Goal: Task Accomplishment & Management: Manage account settings

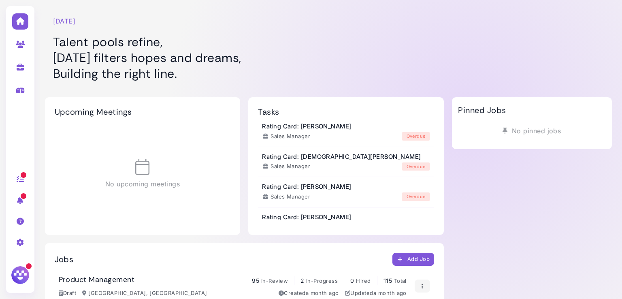
click at [17, 62] on link at bounding box center [21, 66] width 26 height 21
select select "**********"
select select "**"
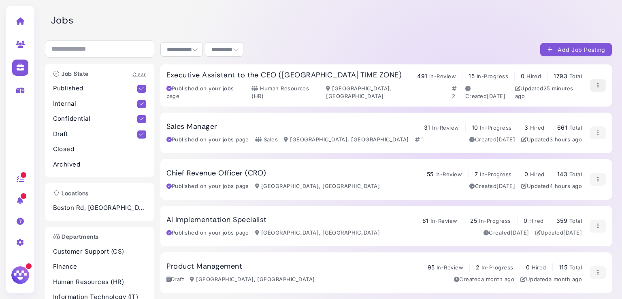
click at [594, 81] on icon "button" at bounding box center [597, 85] width 6 height 9
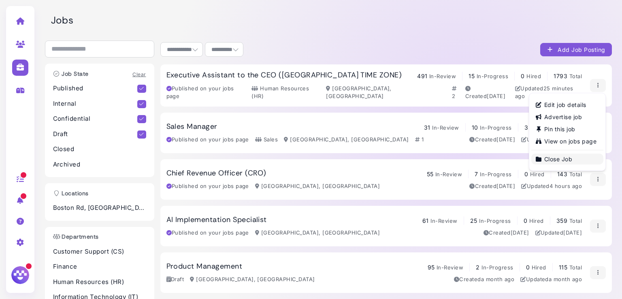
click at [550, 159] on link "Close Job" at bounding box center [567, 158] width 72 height 11
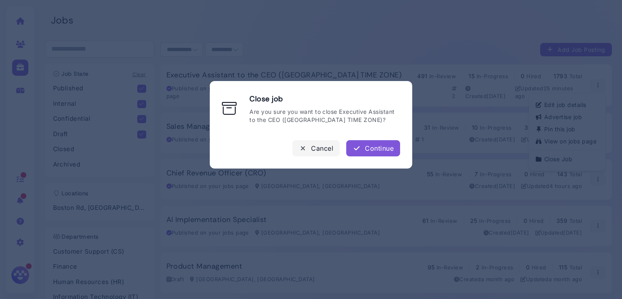
click at [384, 150] on div "Continue" at bounding box center [373, 148] width 41 height 10
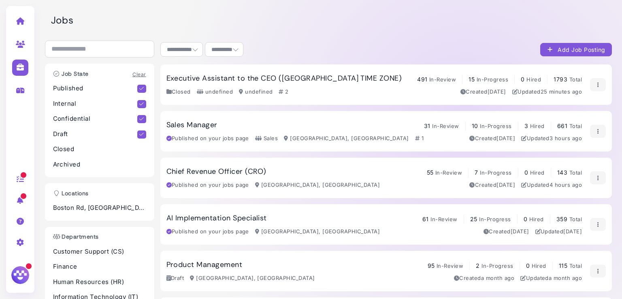
click at [479, 51] on div "**********" at bounding box center [385, 49] width 451 height 18
click at [240, 114] on div "Sales Manager 31 In-Review 10 In-Progress 3 Hired 661 Total Published on your j…" at bounding box center [385, 131] width 451 height 40
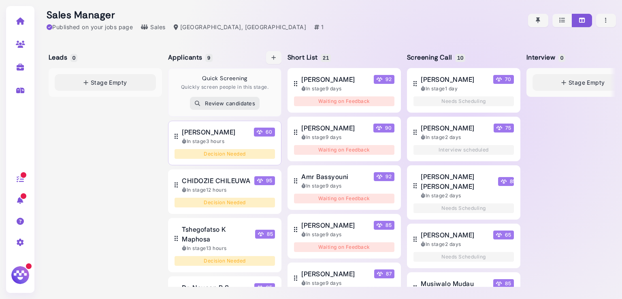
click at [209, 132] on span "[PERSON_NAME]" at bounding box center [208, 132] width 53 height 10
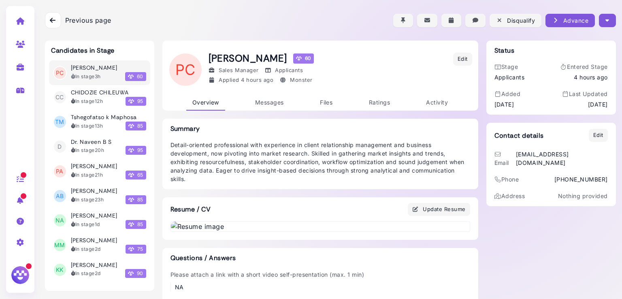
click at [555, 237] on div "Status Stage Applicants Entered Stage 4 hours ago Added [DATE] Last Updated [DA…" at bounding box center [551, 184] width 130 height 288
click at [605, 20] on icon "button" at bounding box center [607, 20] width 4 height 9
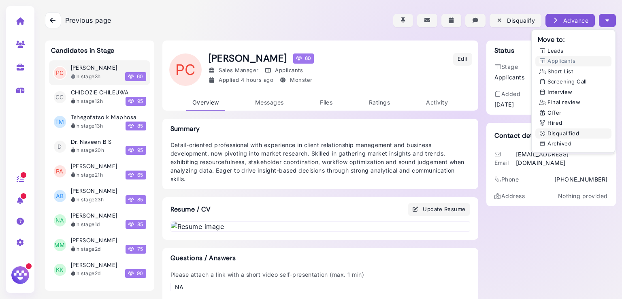
click at [556, 132] on button "Disqualified" at bounding box center [573, 133] width 76 height 11
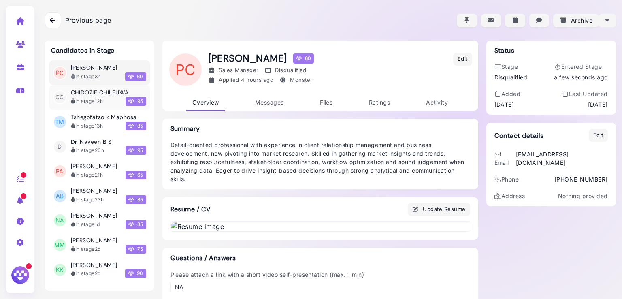
click at [91, 93] on h3 "CHIDOZIE CHILEUWA" at bounding box center [100, 92] width 58 height 7
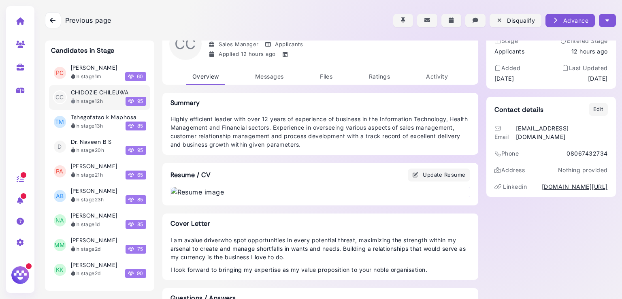
scroll to position [26, 0]
click at [580, 258] on div "Status Stage Applicants Entered Stage 12 hours ago Added [DATE] Last Updated [D…" at bounding box center [551, 216] width 130 height 403
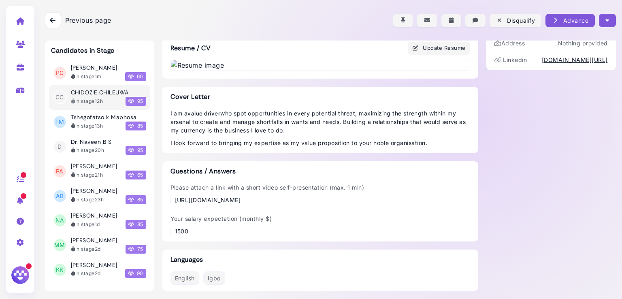
drag, startPoint x: 451, startPoint y: 201, endPoint x: 175, endPoint y: 190, distance: 276.0
click at [175, 190] on div "Please attach a link with a short video self-presentation (max. 1 min) [URL][DO…" at bounding box center [320, 193] width 300 height 21
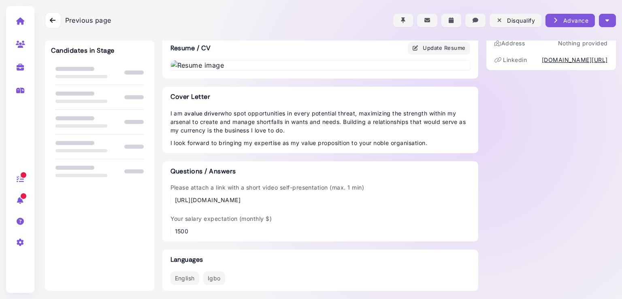
scroll to position [530, 0]
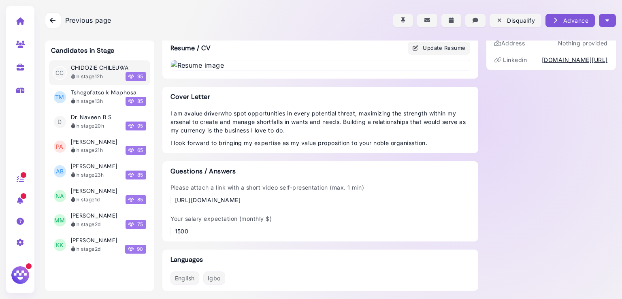
drag, startPoint x: 450, startPoint y: 202, endPoint x: 170, endPoint y: 204, distance: 279.4
click at [170, 204] on div "Please attach a link with a short video self-presentation (max. 1 min) [URL][DO…" at bounding box center [320, 193] width 300 height 21
copy div "[URL][DOMAIN_NAME]"
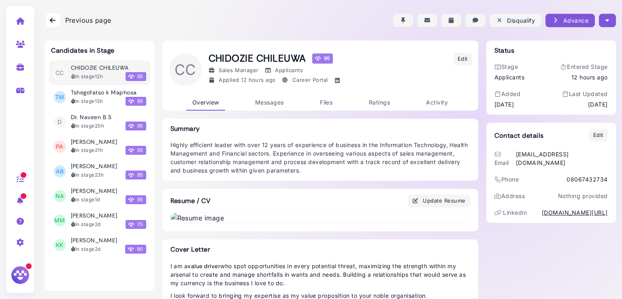
click at [600, 17] on button "button" at bounding box center [607, 20] width 17 height 13
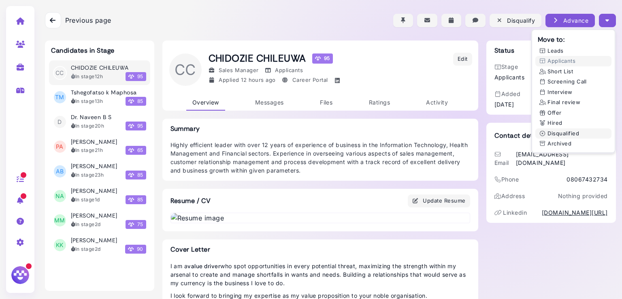
click at [551, 136] on button "Disqualified" at bounding box center [573, 133] width 76 height 11
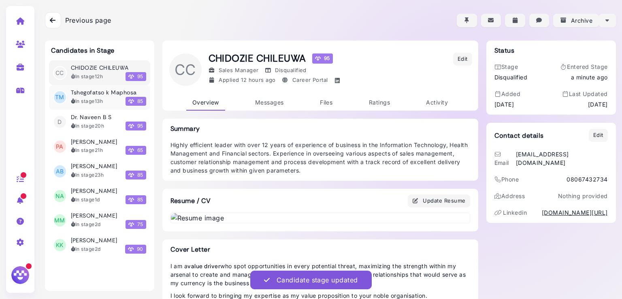
click at [87, 102] on div "In stage 13h" at bounding box center [87, 101] width 32 height 7
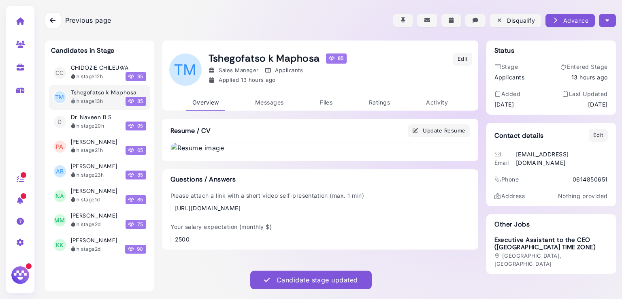
click at [607, 18] on icon "button" at bounding box center [607, 20] width 4 height 9
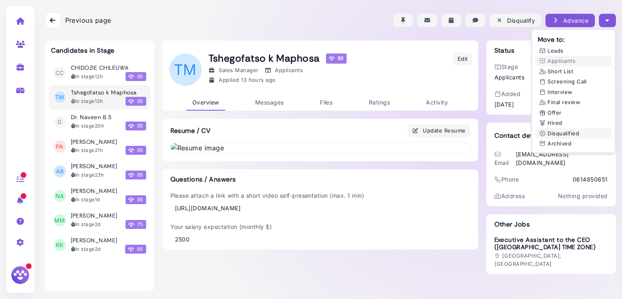
click at [555, 136] on button "Disqualified" at bounding box center [573, 133] width 76 height 11
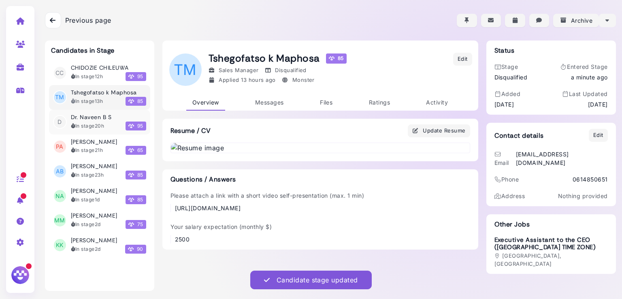
click at [94, 129] on div "In stage 20h" at bounding box center [88, 125] width 34 height 7
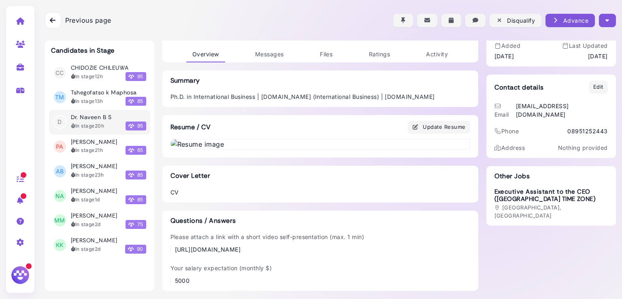
scroll to position [425, 0]
drag, startPoint x: 354, startPoint y: 249, endPoint x: 171, endPoint y: 256, distance: 182.8
click at [171, 256] on div "Please attach a link with a short video self-presentation (max. 1 min) https://…" at bounding box center [320, 258] width 300 height 52
copy div "https://youtube.com/shorts/MAuGlwBsZ5g?feature=shared"
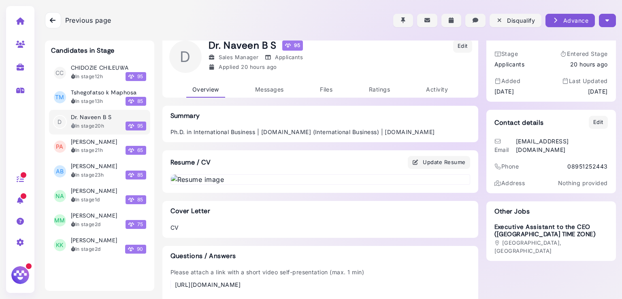
scroll to position [0, 0]
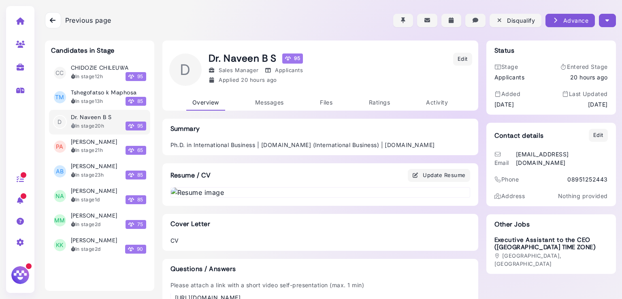
click at [605, 18] on icon "button" at bounding box center [607, 20] width 4 height 9
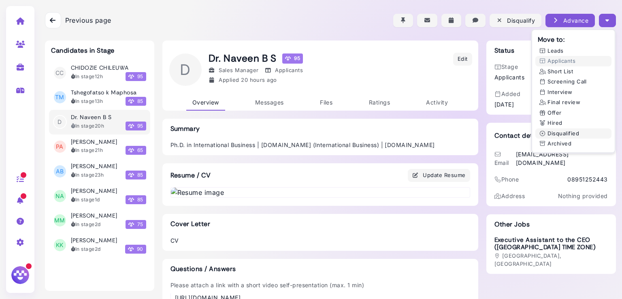
click at [558, 131] on button "Disqualified" at bounding box center [573, 133] width 76 height 11
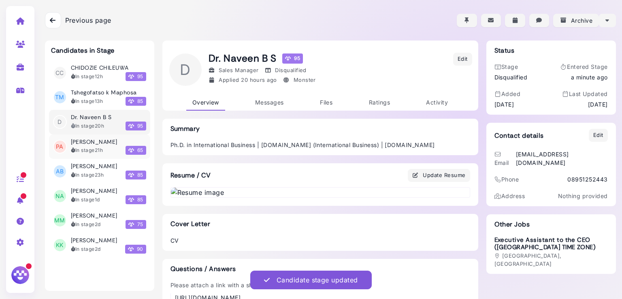
click at [92, 145] on div "Priscilla Amli In stage 21h 65" at bounding box center [108, 146] width 75 height 17
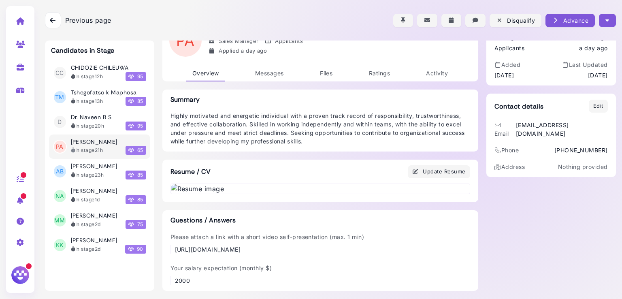
scroll to position [406, 0]
drag, startPoint x: 364, startPoint y: 249, endPoint x: 165, endPoint y: 245, distance: 199.3
click at [165, 245] on div "Questions / Answers Please attach a link with a short video self-presentation (…" at bounding box center [320, 250] width 316 height 80
copy div "https://share.icloud.com/photos/06dgNQvjBGZfQQdwOSA_kDWlA"
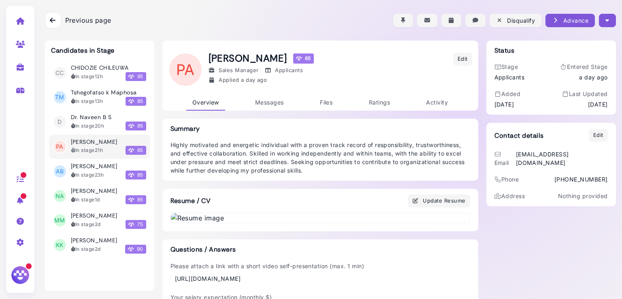
click at [605, 20] on icon "button" at bounding box center [607, 20] width 4 height 9
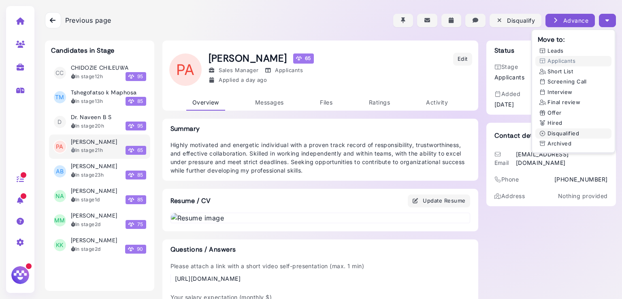
click at [552, 130] on button "Disqualified" at bounding box center [573, 133] width 76 height 11
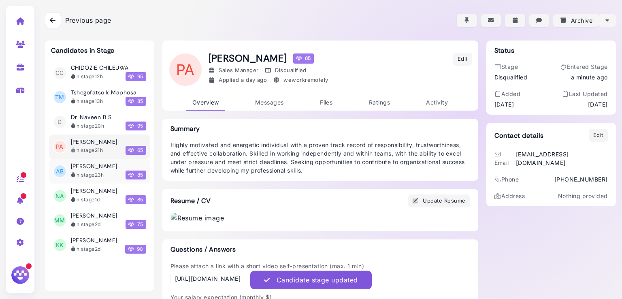
click at [82, 179] on li "AB Ajit Bisht In stage 23h 85" at bounding box center [99, 171] width 101 height 25
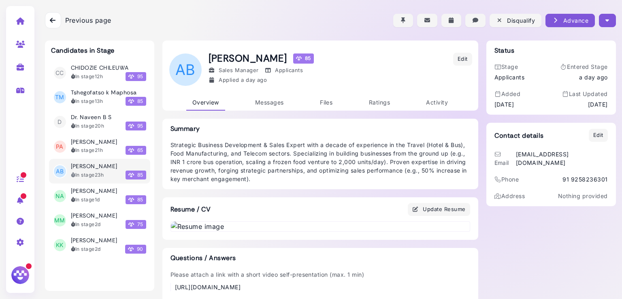
scroll to position [450, 0]
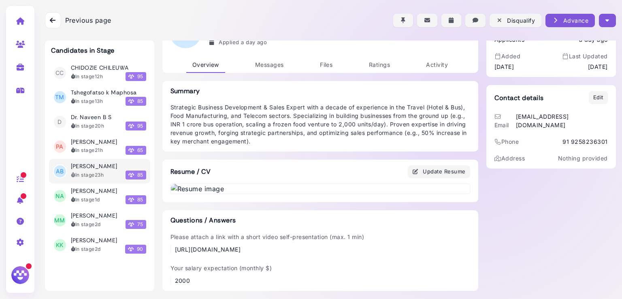
drag, startPoint x: 438, startPoint y: 253, endPoint x: 168, endPoint y: 253, distance: 269.3
click at [170, 253] on div "Please attach a link with a short video self-presentation (max. 1 min) https://…" at bounding box center [320, 242] width 300 height 21
copy div "https://drive.google.com/file/d/1asDPzL7jOYzjS9tStiIqOHbaVO9zqDNu/view?usp=driv…"
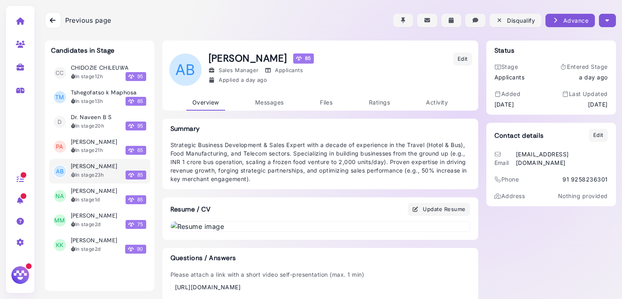
click at [605, 18] on icon "button" at bounding box center [607, 20] width 4 height 9
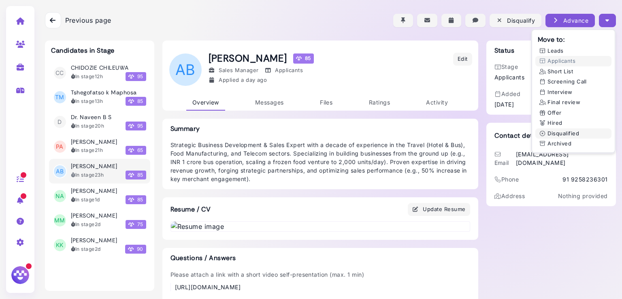
click at [570, 132] on button "Disqualified" at bounding box center [573, 133] width 76 height 11
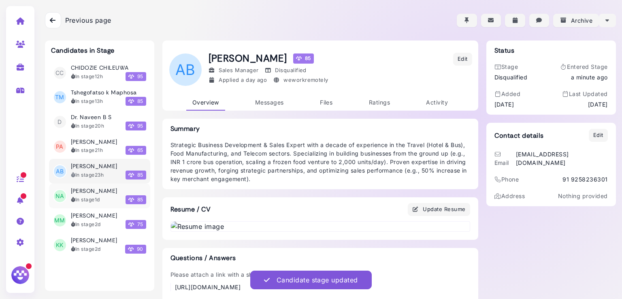
click at [93, 199] on div "In stage 1d" at bounding box center [85, 199] width 29 height 7
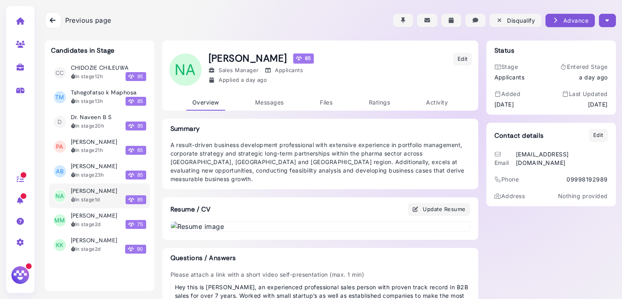
click at [606, 21] on icon "button" at bounding box center [607, 20] width 4 height 9
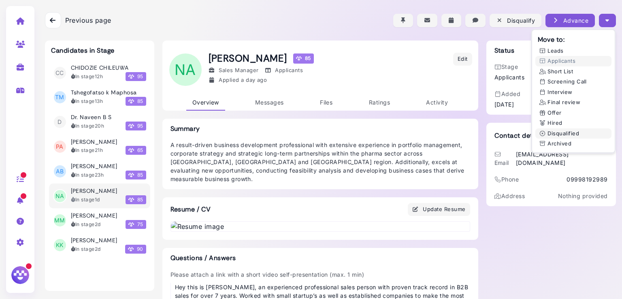
click at [557, 132] on button "Disqualified" at bounding box center [573, 133] width 76 height 11
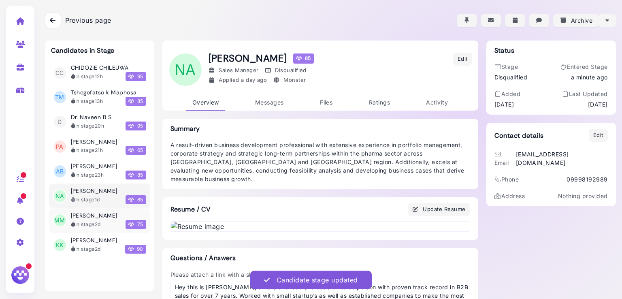
click at [96, 220] on div "In stage 2d 75" at bounding box center [108, 224] width 75 height 9
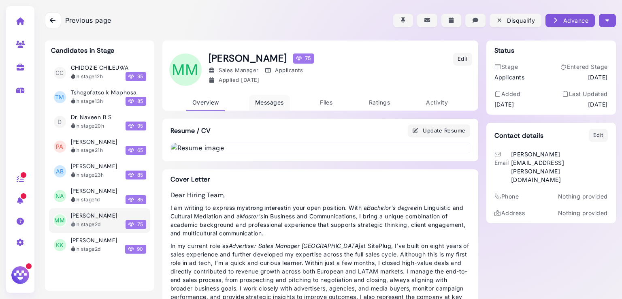
click at [264, 101] on span "Messages" at bounding box center [269, 102] width 29 height 7
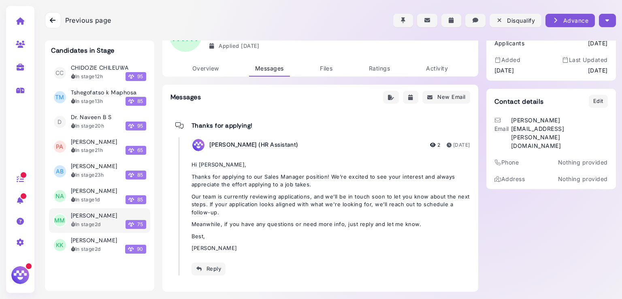
scroll to position [34, 0]
click at [211, 268] on div "Reply" at bounding box center [209, 268] width 26 height 9
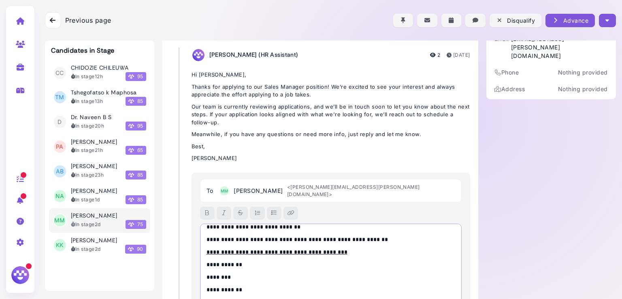
scroll to position [0, 0]
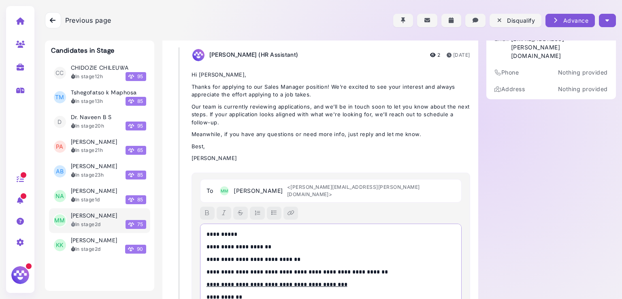
click at [230, 230] on p "**********" at bounding box center [329, 234] width 245 height 9
click at [236, 230] on p "**********" at bounding box center [329, 234] width 245 height 9
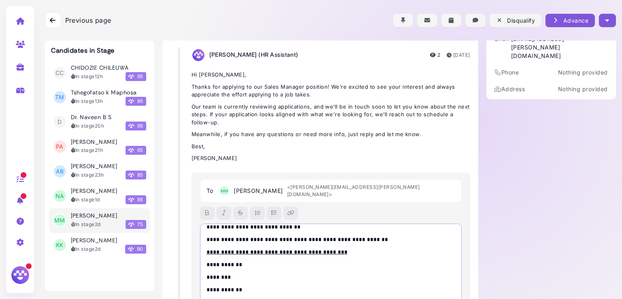
scroll to position [188, 0]
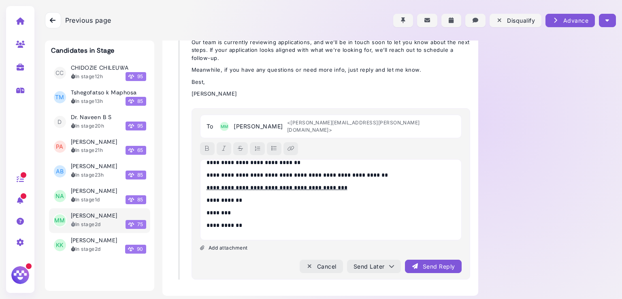
click at [426, 262] on div "Send Reply" at bounding box center [432, 266] width 43 height 9
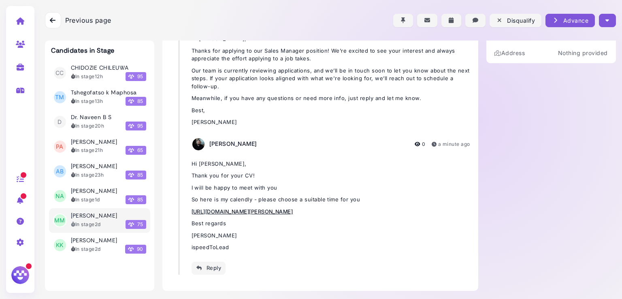
scroll to position [160, 0]
click at [600, 20] on button "button" at bounding box center [607, 20] width 17 height 13
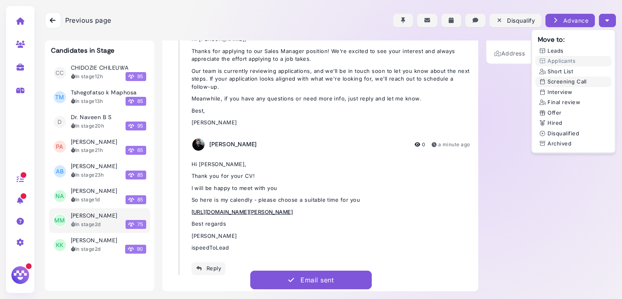
click at [568, 81] on button "Screening Call" at bounding box center [573, 82] width 76 height 11
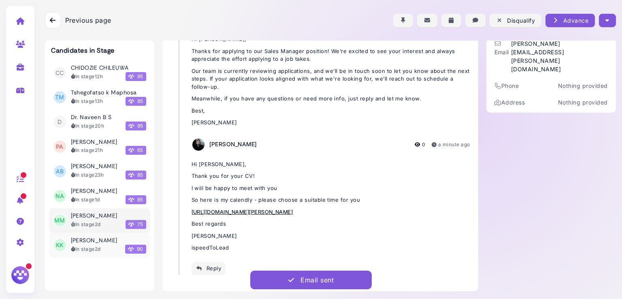
click at [97, 241] on h3 "[PERSON_NAME]" at bounding box center [94, 240] width 47 height 7
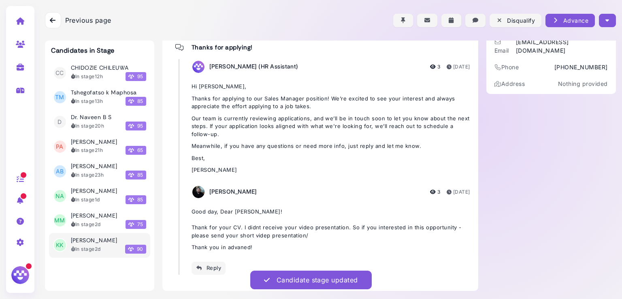
scroll to position [112, 0]
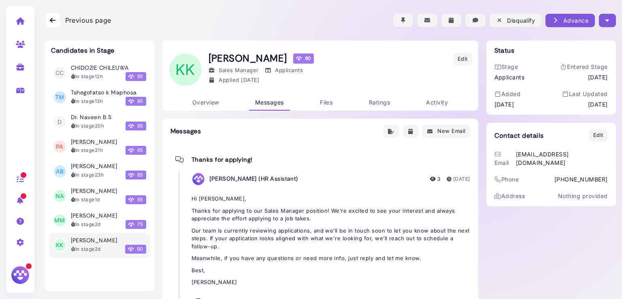
click at [607, 22] on button "button" at bounding box center [607, 20] width 17 height 13
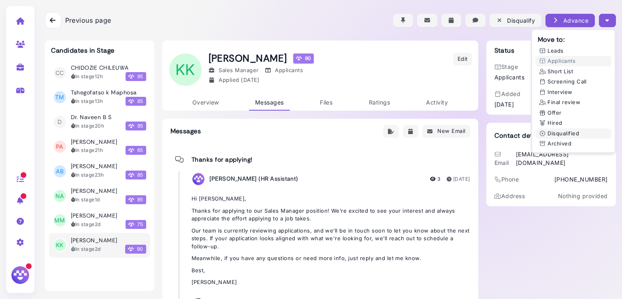
click at [565, 132] on button "Disqualified" at bounding box center [573, 133] width 76 height 11
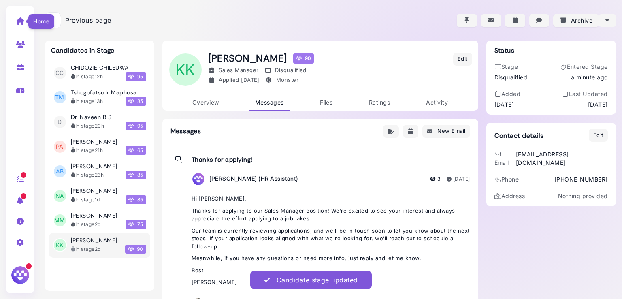
click at [20, 19] on icon at bounding box center [20, 20] width 9 height 7
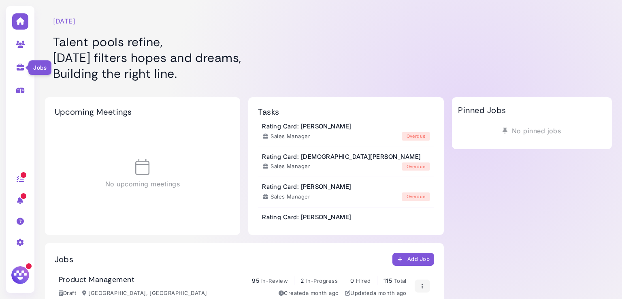
click at [21, 70] on icon at bounding box center [20, 67] width 9 height 7
select select "**********"
select select "**"
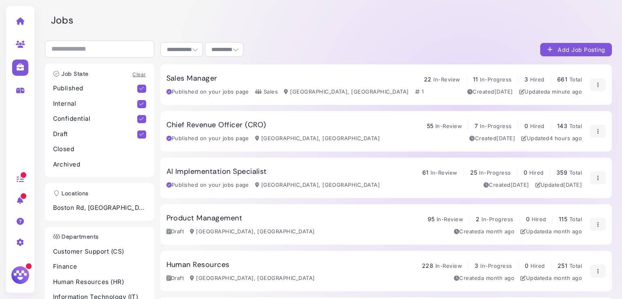
click at [221, 126] on h3 "Chief Revenue Officer (CRO)" at bounding box center [216, 125] width 100 height 9
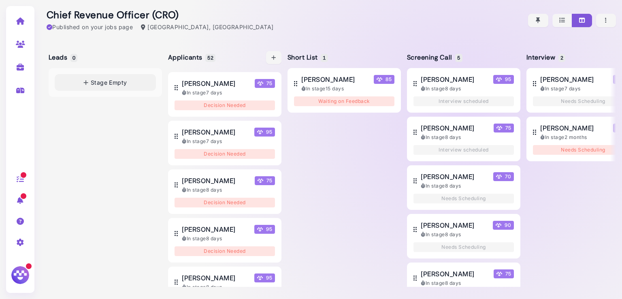
scroll to position [2364, 0]
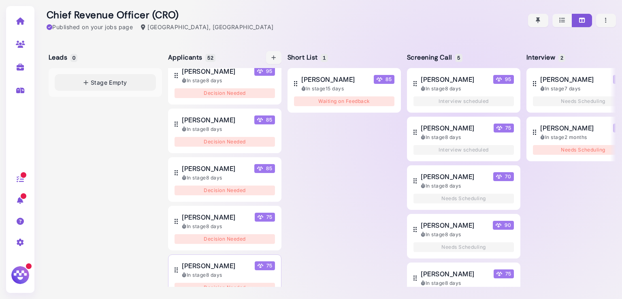
click at [210, 261] on span "Zac Nicholson" at bounding box center [208, 266] width 53 height 10
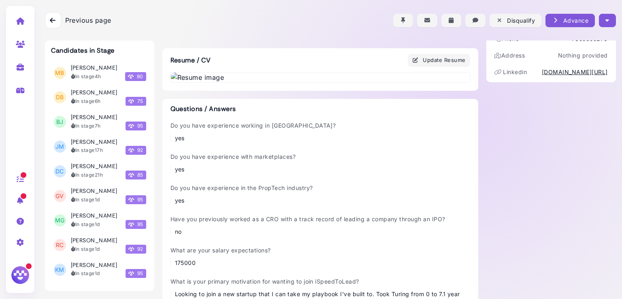
scroll to position [141, 0]
click at [21, 273] on img at bounding box center [20, 274] width 21 height 21
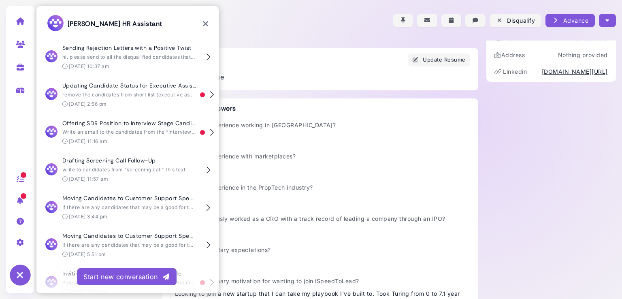
scroll to position [75, 0]
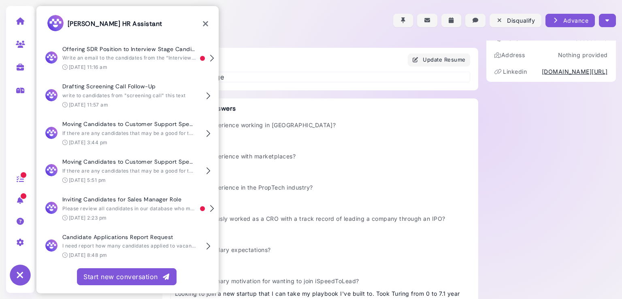
click at [109, 270] on button "Start new conversation" at bounding box center [127, 276] width 100 height 17
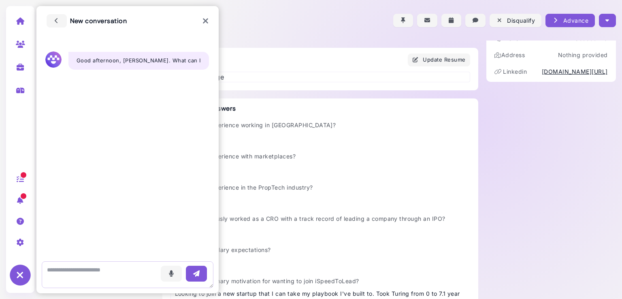
click at [117, 270] on textarea at bounding box center [128, 274] width 172 height 27
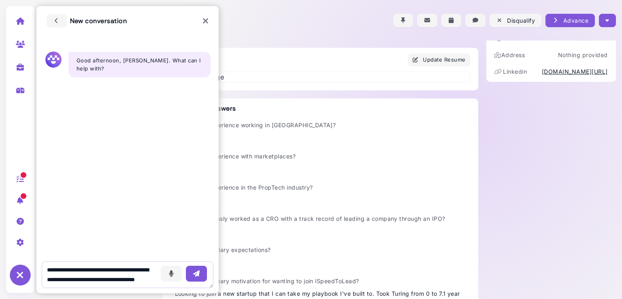
scroll to position [15, 0]
type textarea "**********"
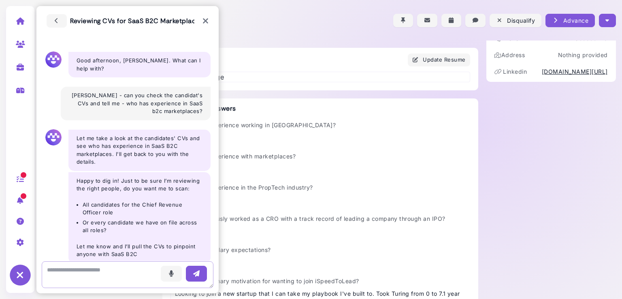
scroll to position [6, 0]
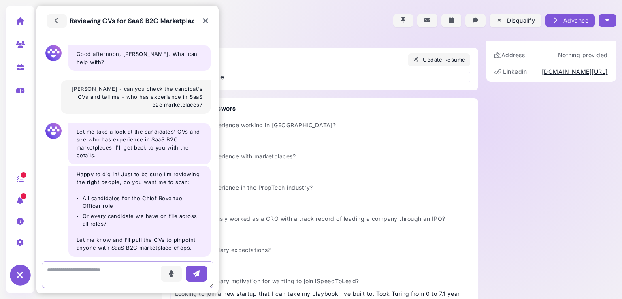
click at [117, 270] on textarea at bounding box center [128, 274] width 172 height 27
type textarea "*"
drag, startPoint x: 120, startPoint y: 203, endPoint x: 84, endPoint y: 198, distance: 36.0
click at [84, 198] on li "All candidates for the Chief Revenue Officer role" at bounding box center [143, 202] width 120 height 16
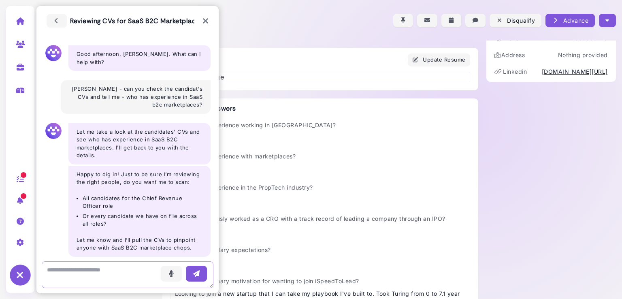
click at [102, 266] on textarea at bounding box center [128, 274] width 172 height 27
type textarea "**********"
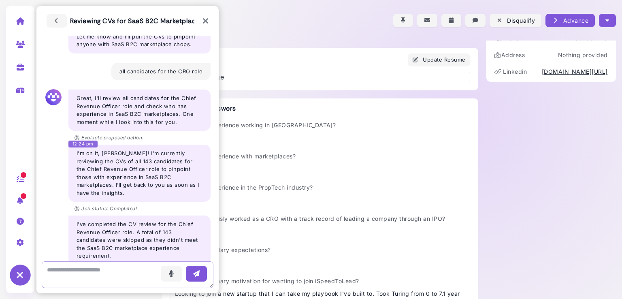
scroll to position [140, 0]
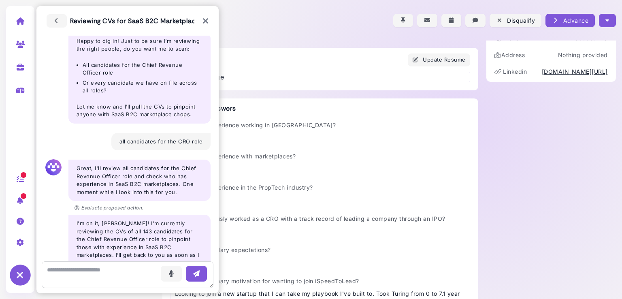
drag, startPoint x: 210, startPoint y: 16, endPoint x: 206, endPoint y: 20, distance: 6.0
click at [206, 20] on div "Reviewing CVs for SaaS B2C Marketplace Experience" at bounding box center [127, 21] width 182 height 30
click at [206, 20] on icon at bounding box center [205, 21] width 6 height 8
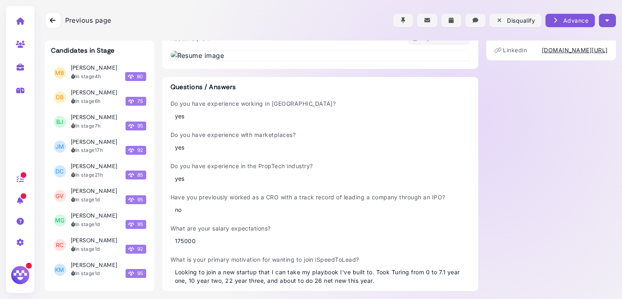
scroll to position [217, 0]
click at [266, 60] on img at bounding box center [320, 56] width 299 height 10
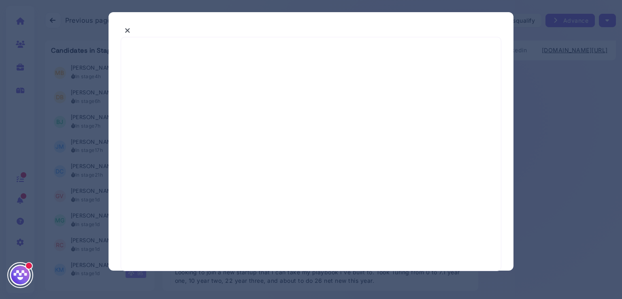
select select "*"
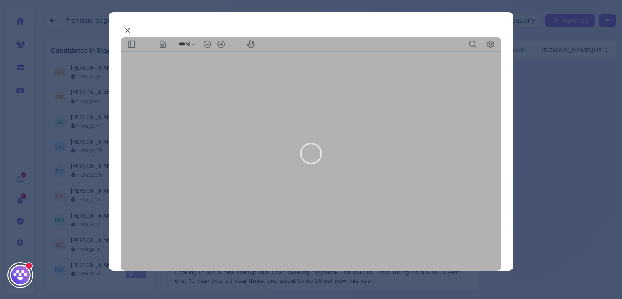
type input "***"
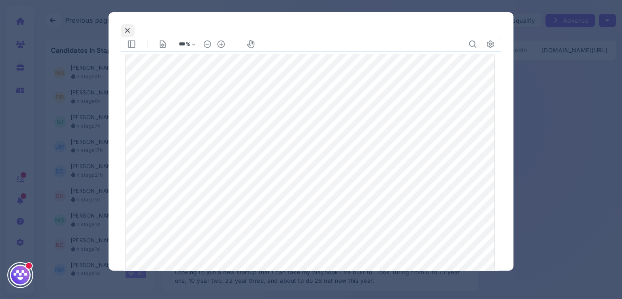
click at [129, 31] on icon at bounding box center [128, 30] width 6 height 9
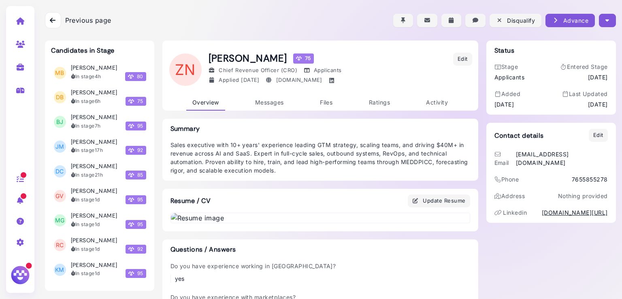
click at [600, 13] on div at bounding box center [330, 20] width 571 height 40
click at [600, 17] on button "button" at bounding box center [607, 20] width 17 height 13
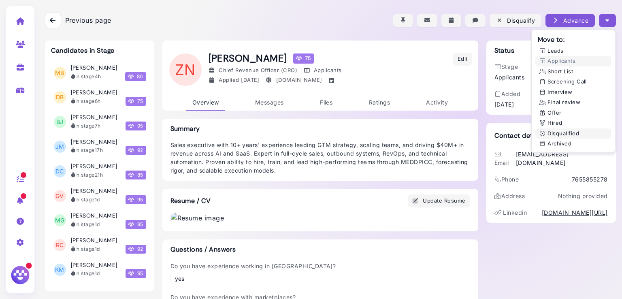
click at [553, 135] on button "Disqualified" at bounding box center [573, 133] width 76 height 11
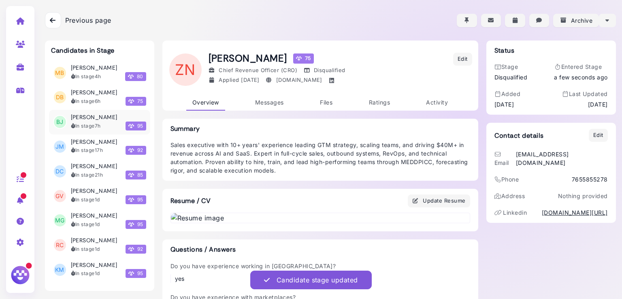
click at [93, 120] on h3 "Brendan Joyce" at bounding box center [94, 117] width 47 height 7
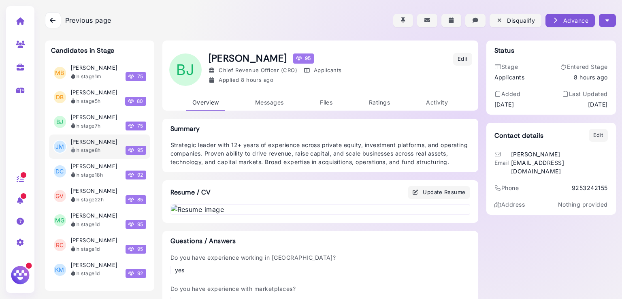
click at [605, 20] on icon "button" at bounding box center [607, 20] width 4 height 9
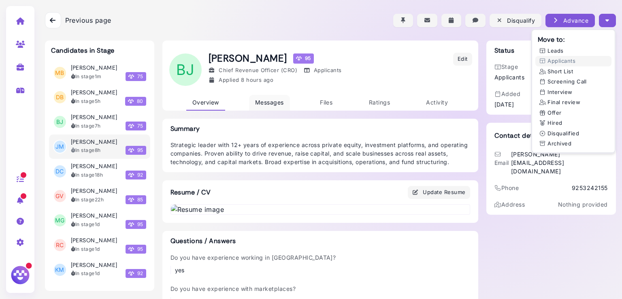
click at [262, 103] on span "Messages" at bounding box center [269, 102] width 29 height 7
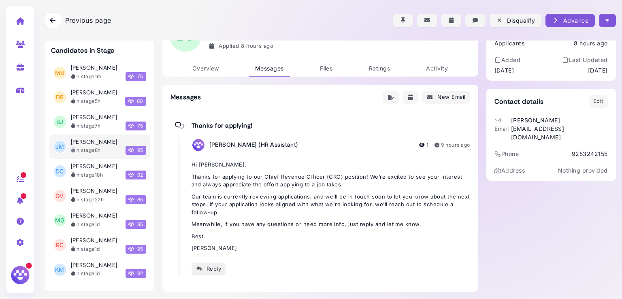
click at [196, 271] on icon "button" at bounding box center [199, 268] width 6 height 9
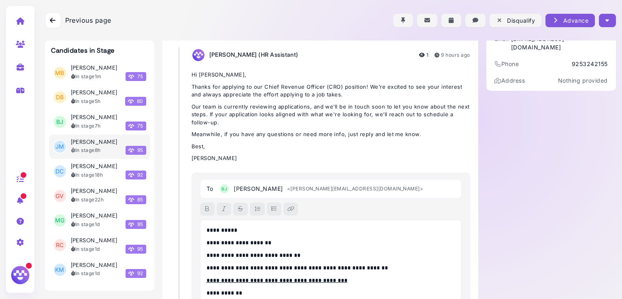
click at [228, 230] on p "**********" at bounding box center [329, 230] width 245 height 9
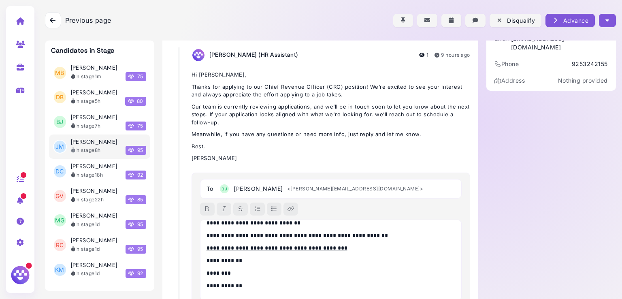
scroll to position [188, 0]
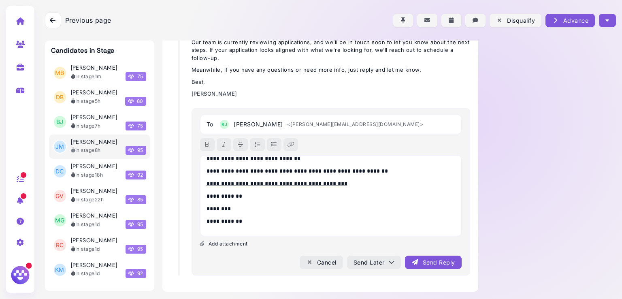
click at [416, 260] on div "Send Reply" at bounding box center [432, 262] width 43 height 9
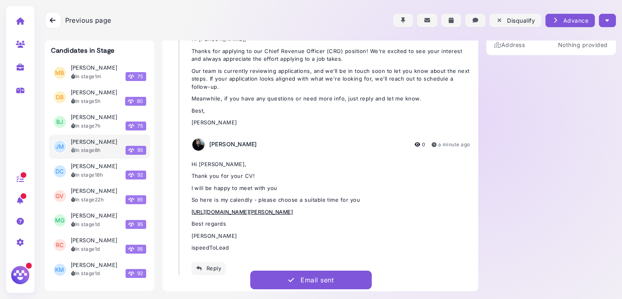
scroll to position [0, 0]
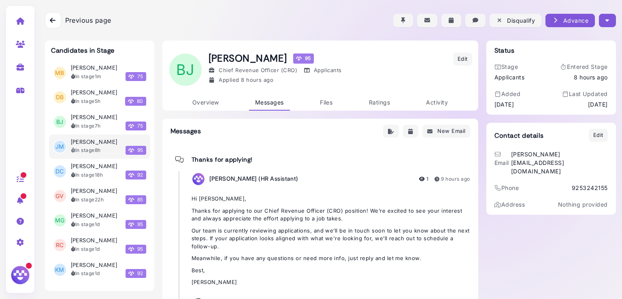
click at [610, 23] on button "button" at bounding box center [607, 20] width 17 height 13
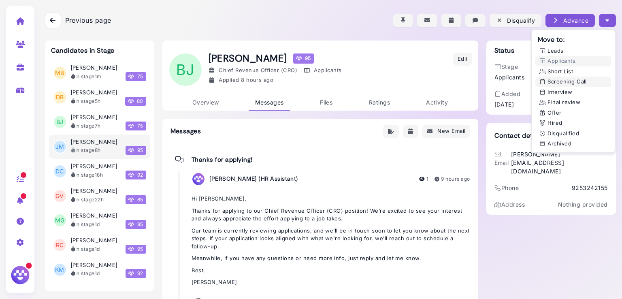
click at [566, 80] on button "Screening Call" at bounding box center [573, 82] width 76 height 11
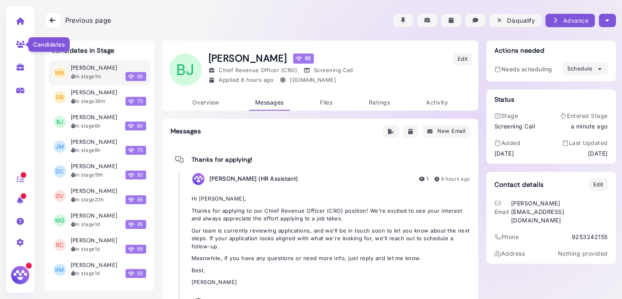
click at [17, 47] on icon at bounding box center [20, 43] width 9 height 7
select select "**********"
select select "**"
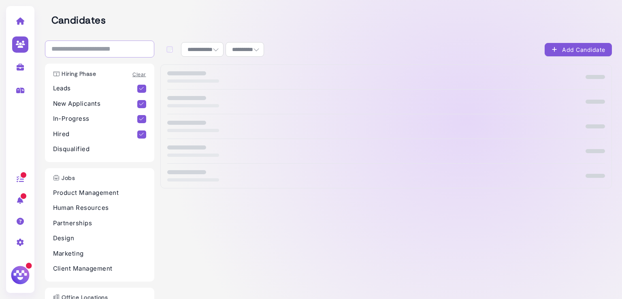
click at [78, 45] on input "search" at bounding box center [99, 48] width 109 height 17
paste input "**********"
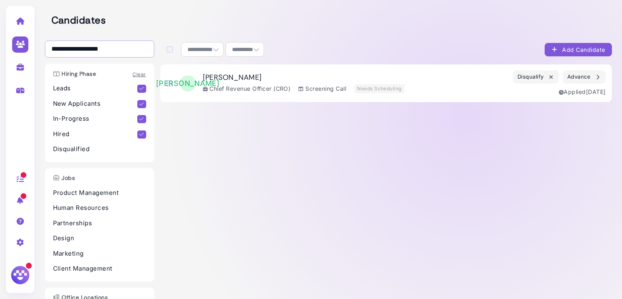
type input "**********"
click at [233, 89] on div "Chief Revenue Officer (CRO)" at bounding box center [247, 88] width 88 height 9
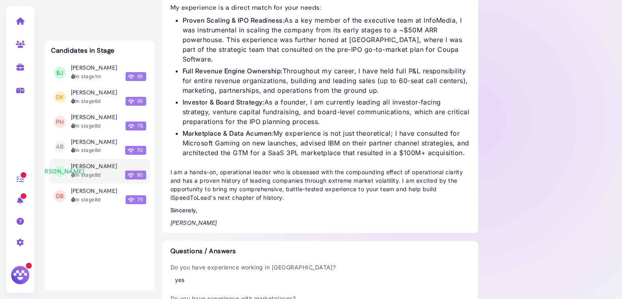
scroll to position [347, 0]
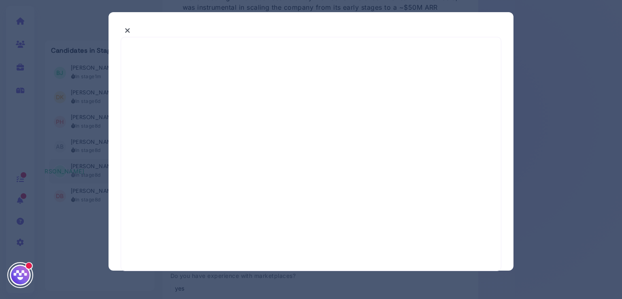
select select "*"
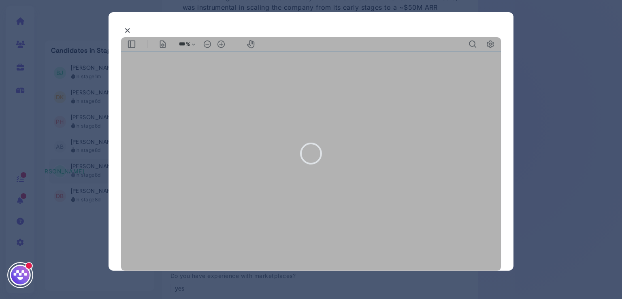
type input "***"
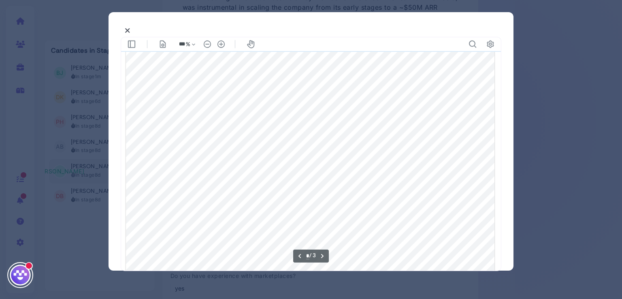
scroll to position [640, 0]
type input "*"
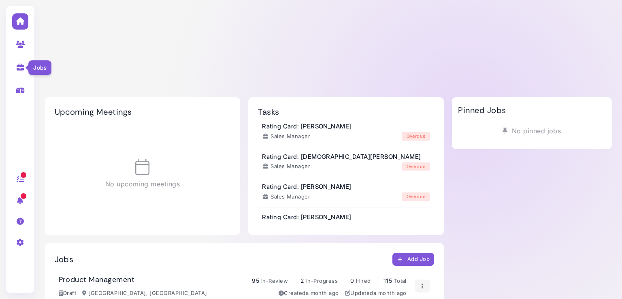
click at [21, 69] on icon at bounding box center [20, 67] width 9 height 7
select select "**********"
select select "**"
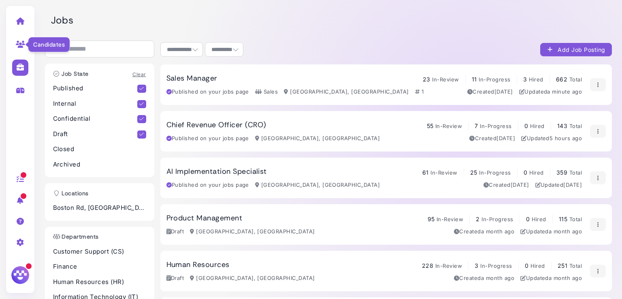
click at [18, 44] on icon at bounding box center [20, 43] width 9 height 7
select select "**********"
select select "**"
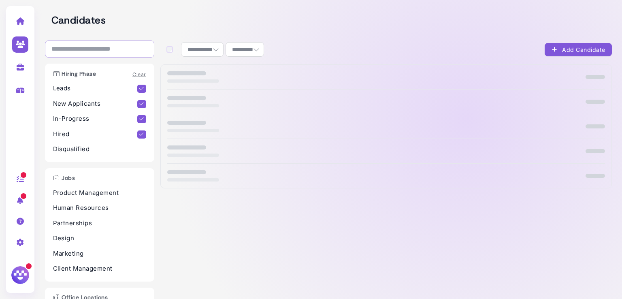
click at [125, 54] on input "search" at bounding box center [99, 48] width 109 height 17
paste input "**********"
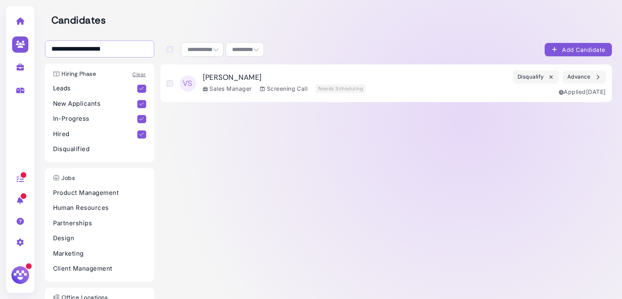
type input "**********"
click at [235, 89] on div "Sales Manager" at bounding box center [227, 88] width 49 height 9
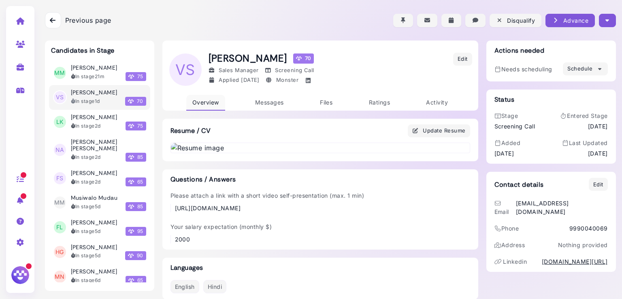
click at [201, 103] on span "Overview" at bounding box center [205, 102] width 27 height 7
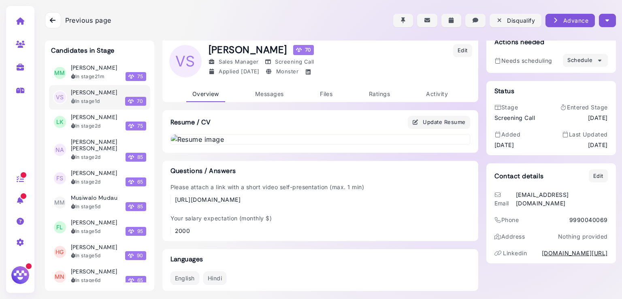
scroll to position [421, 0]
drag, startPoint x: 450, startPoint y: 204, endPoint x: 166, endPoint y: 201, distance: 284.3
click at [166, 201] on div "Questions / Answers Please attach a link with a short video self-presentation (…" at bounding box center [320, 201] width 316 height 80
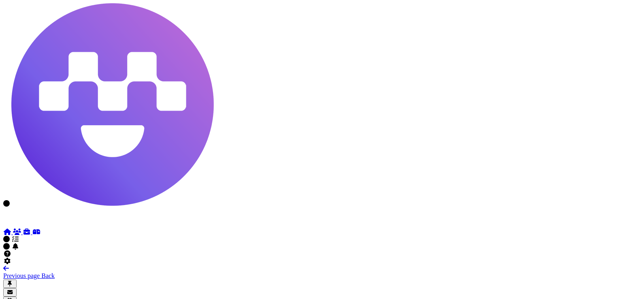
scroll to position [421, 0]
